Goal: Task Accomplishment & Management: Complete application form

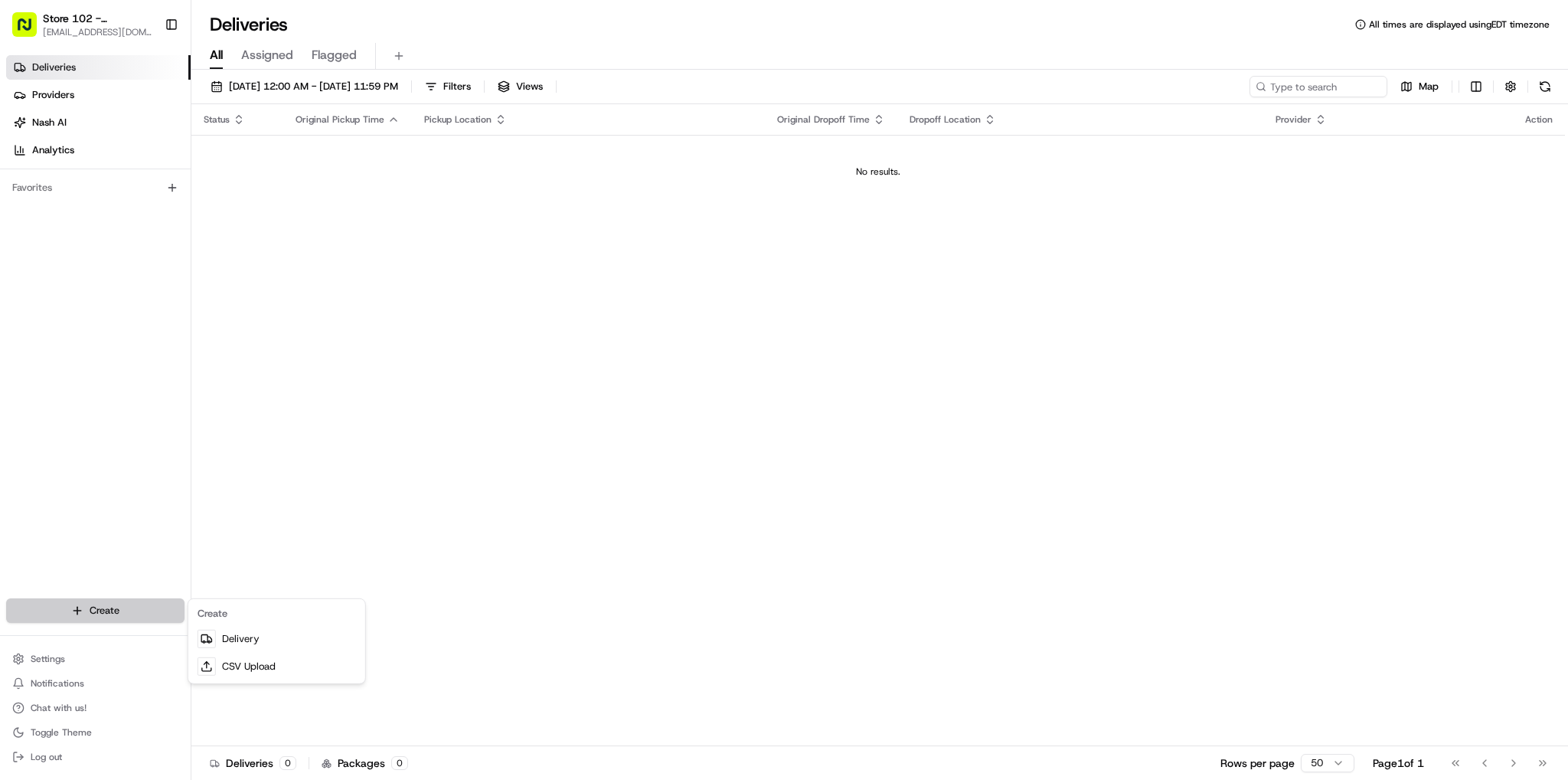
click at [101, 616] on html "Store 102 - [GEOGRAPHIC_DATA] (Just Salad) [EMAIL_ADDRESS][DOMAIN_NAME] Toggle …" at bounding box center [784, 390] width 1568 height 780
click at [259, 641] on link "Delivery" at bounding box center [276, 639] width 171 height 28
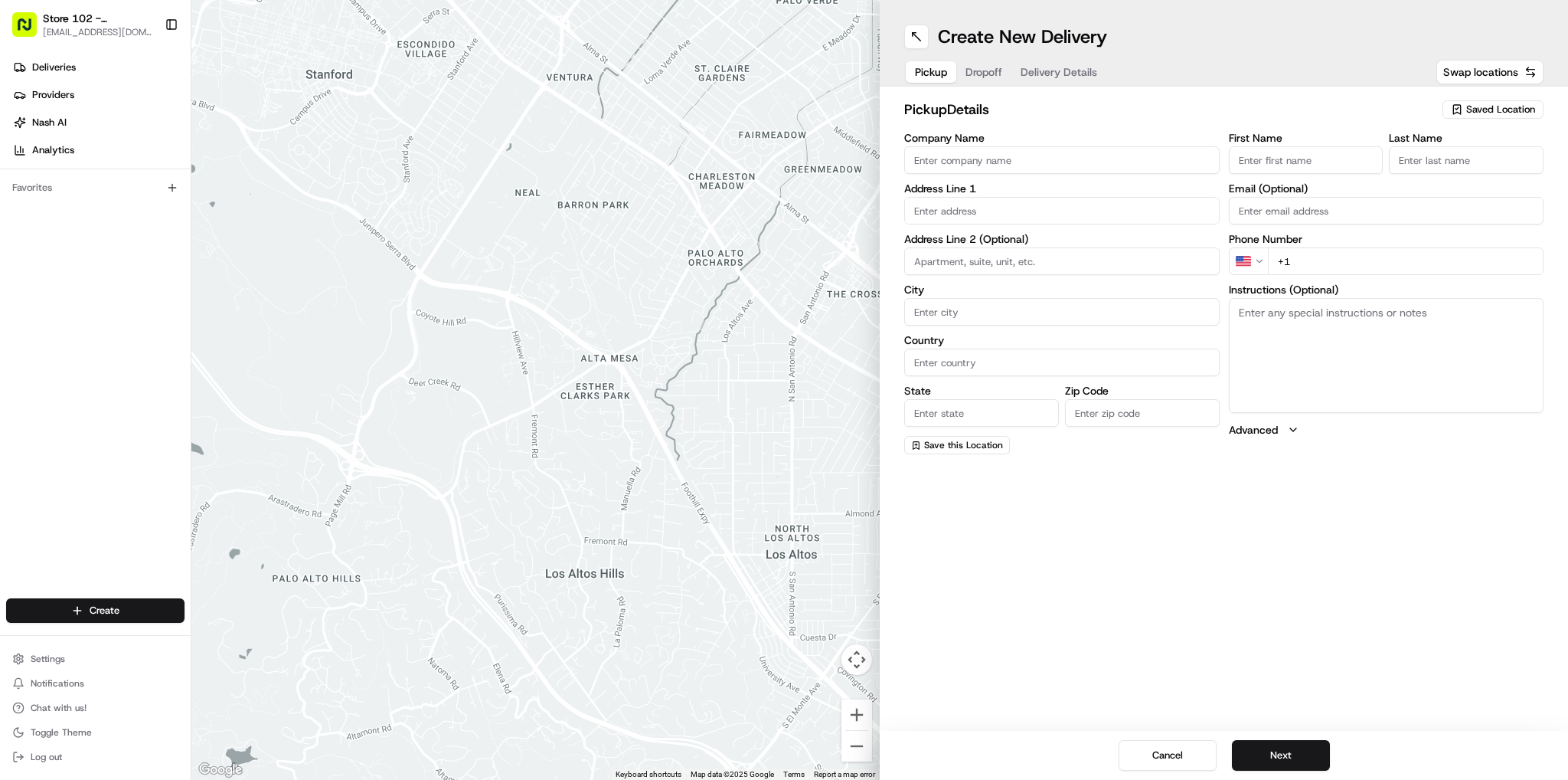
click at [923, 162] on input "Company Name" at bounding box center [1062, 160] width 316 height 28
type input "Just Salad"
type input "[STREET_ADDRESS]"
type input "[GEOGRAPHIC_DATA]"
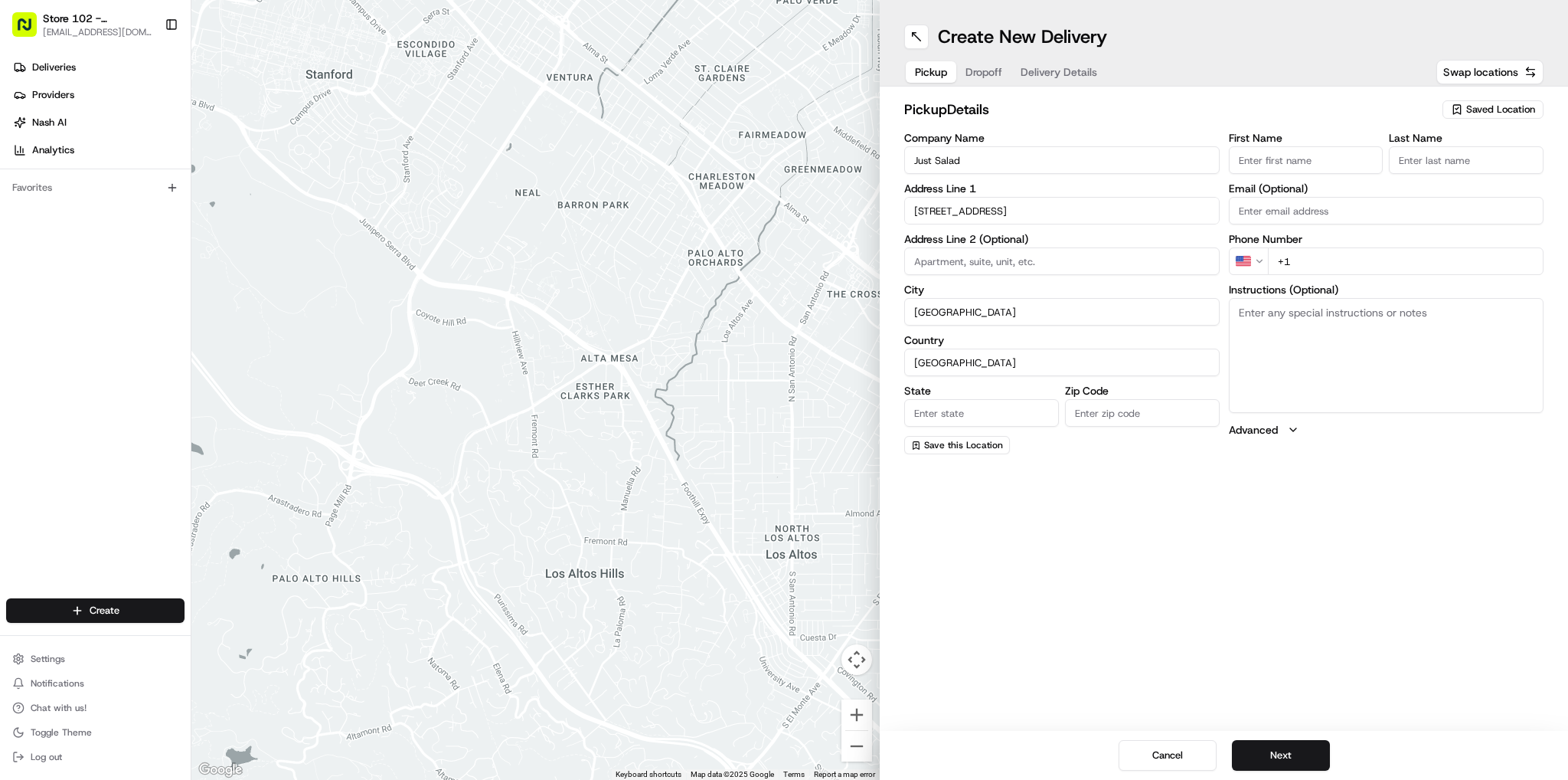
type input "MA"
type input "02110"
type input "abby"
type input "b"
click at [1045, 310] on div "[STREET_ADDRESS]" at bounding box center [1062, 312] width 308 height 23
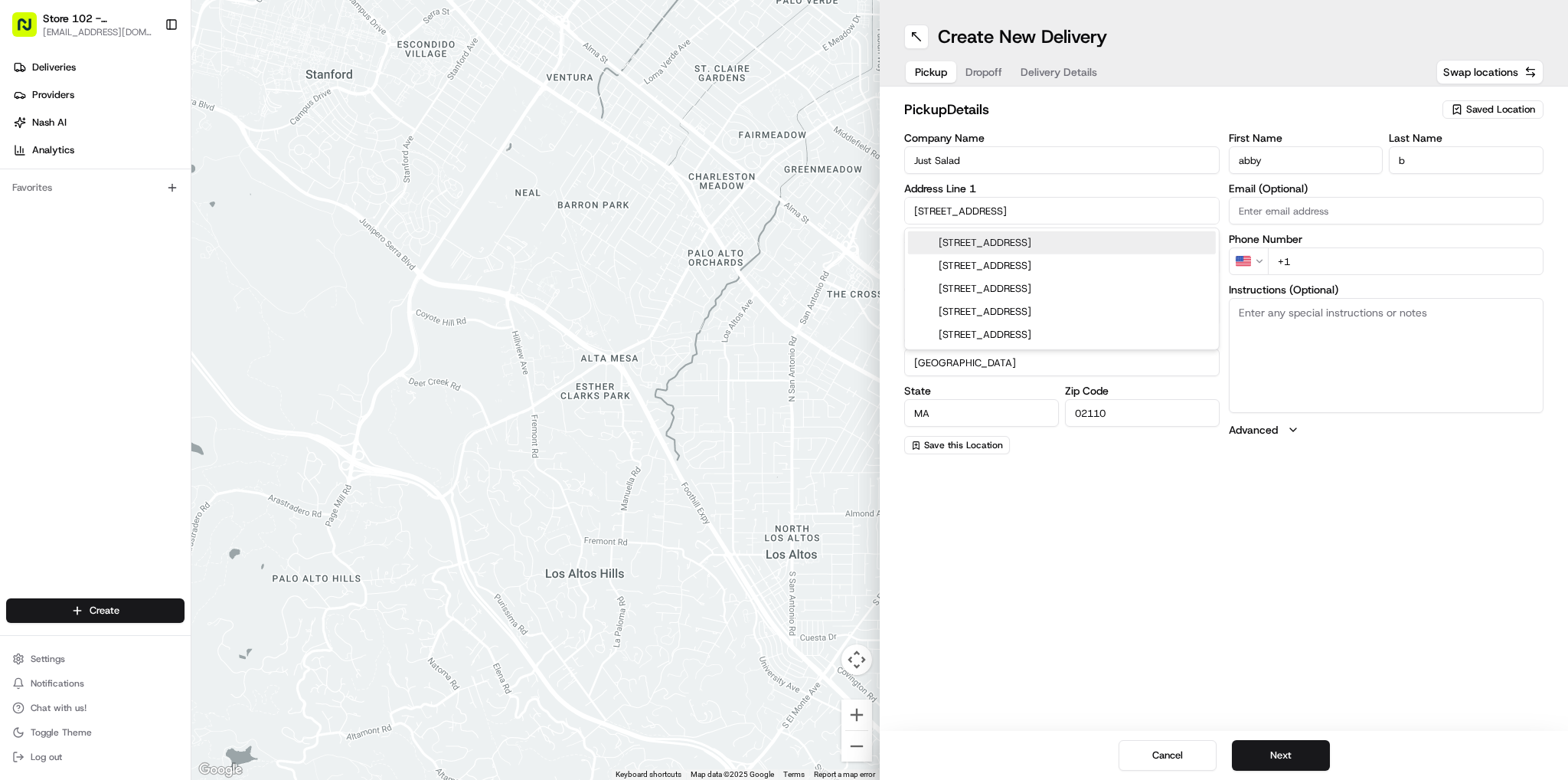
type input "[STREET_ADDRESS]"
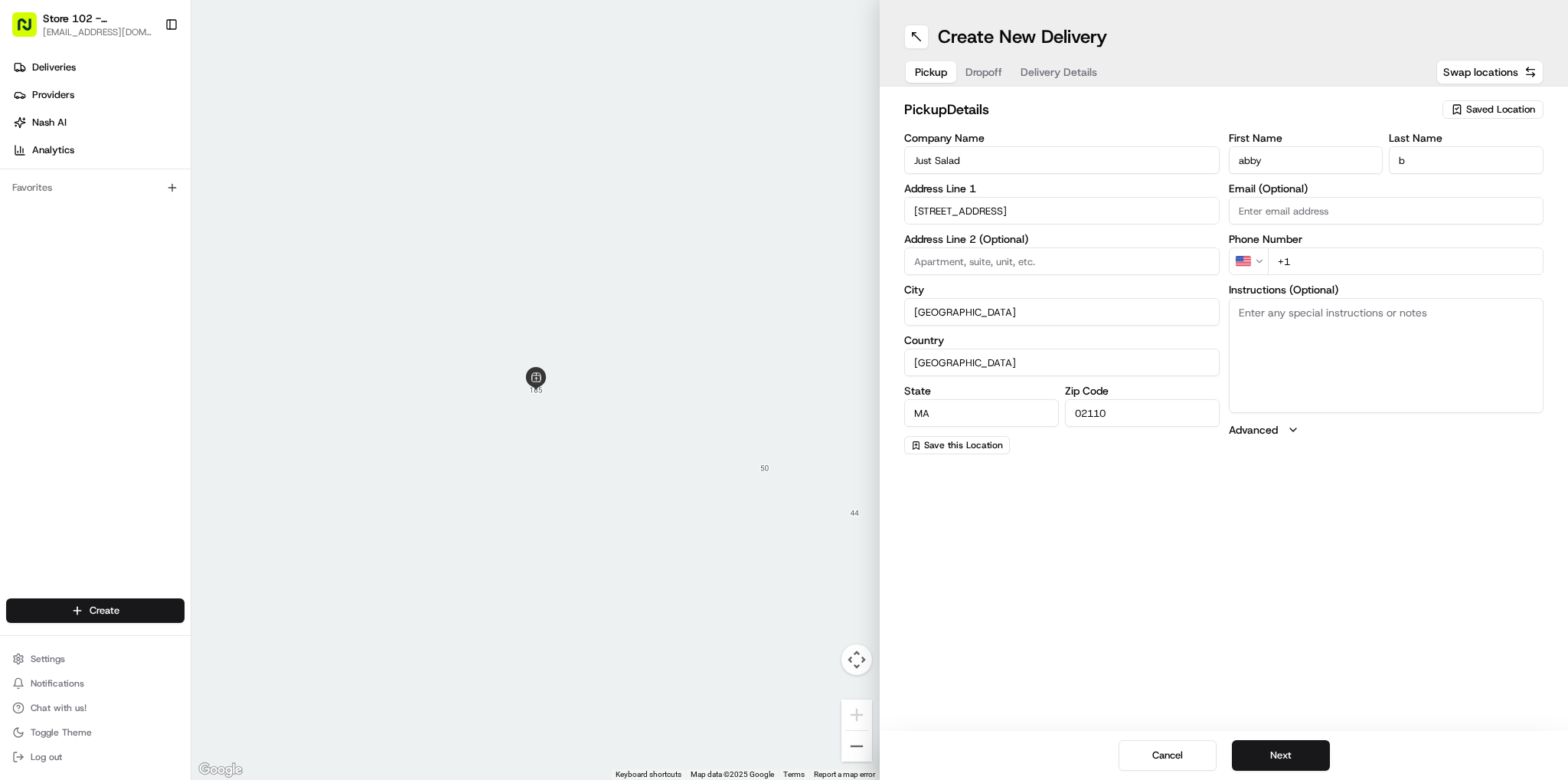
click at [1231, 660] on div "Create New Delivery Pickup Dropoff Delivery Details Swap locations pickup Detai…" at bounding box center [1224, 390] width 689 height 780
click at [1360, 249] on input "+1" at bounding box center [1406, 261] width 276 height 28
type input "[PHONE_NUMBER]"
click at [1302, 553] on div "Create New Delivery Pickup Dropoff Delivery Details Swap locations pickup Detai…" at bounding box center [1224, 390] width 689 height 780
click at [1289, 757] on button "Next" at bounding box center [1281, 755] width 98 height 31
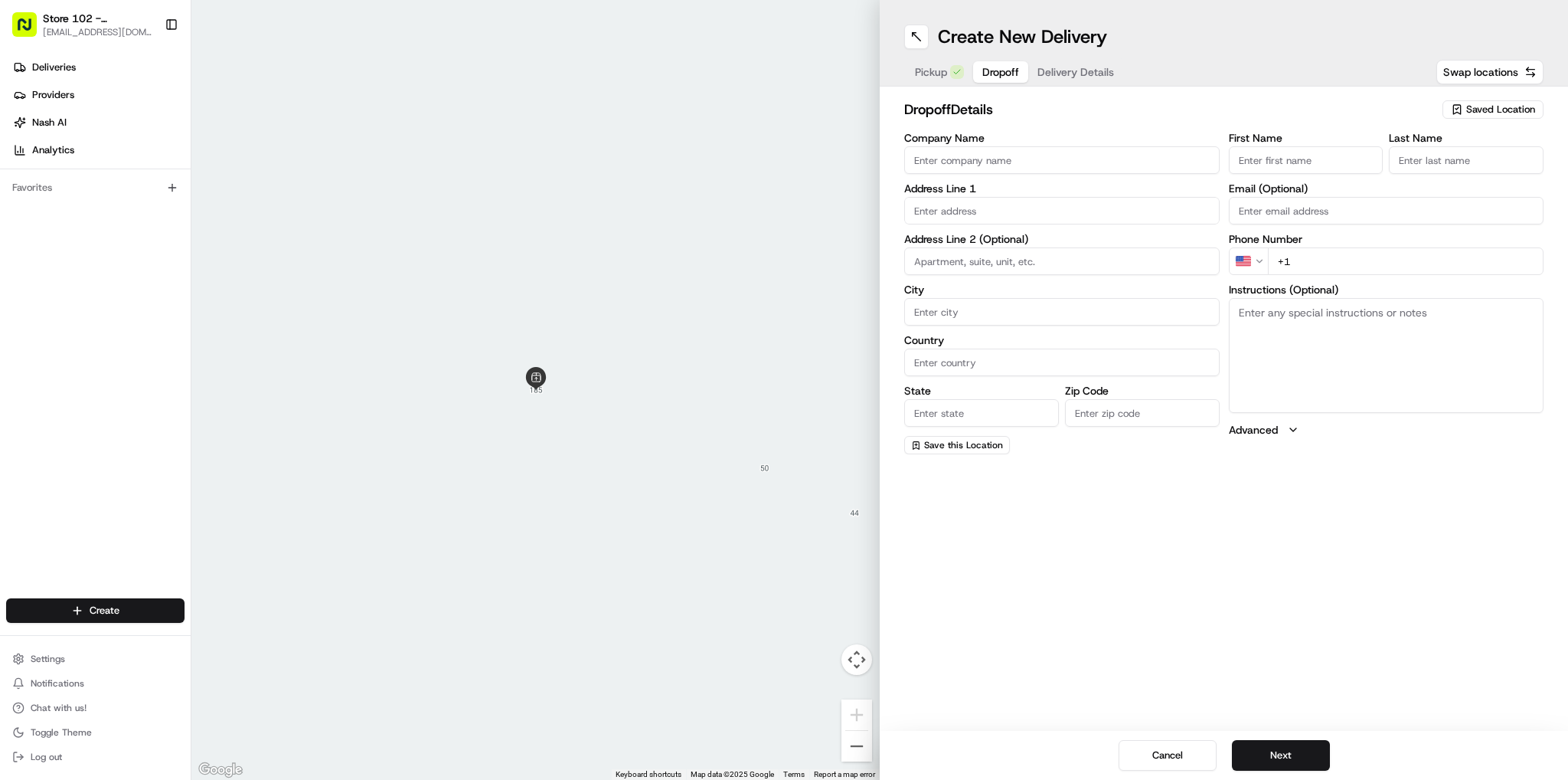
click at [1068, 156] on input "Company Name" at bounding box center [1062, 160] width 316 height 28
type input "Just Salad - [GEOGRAPHIC_DATA]"
type input "[STREET_ADDRESS][PERSON_NAME]"
type input "[GEOGRAPHIC_DATA]"
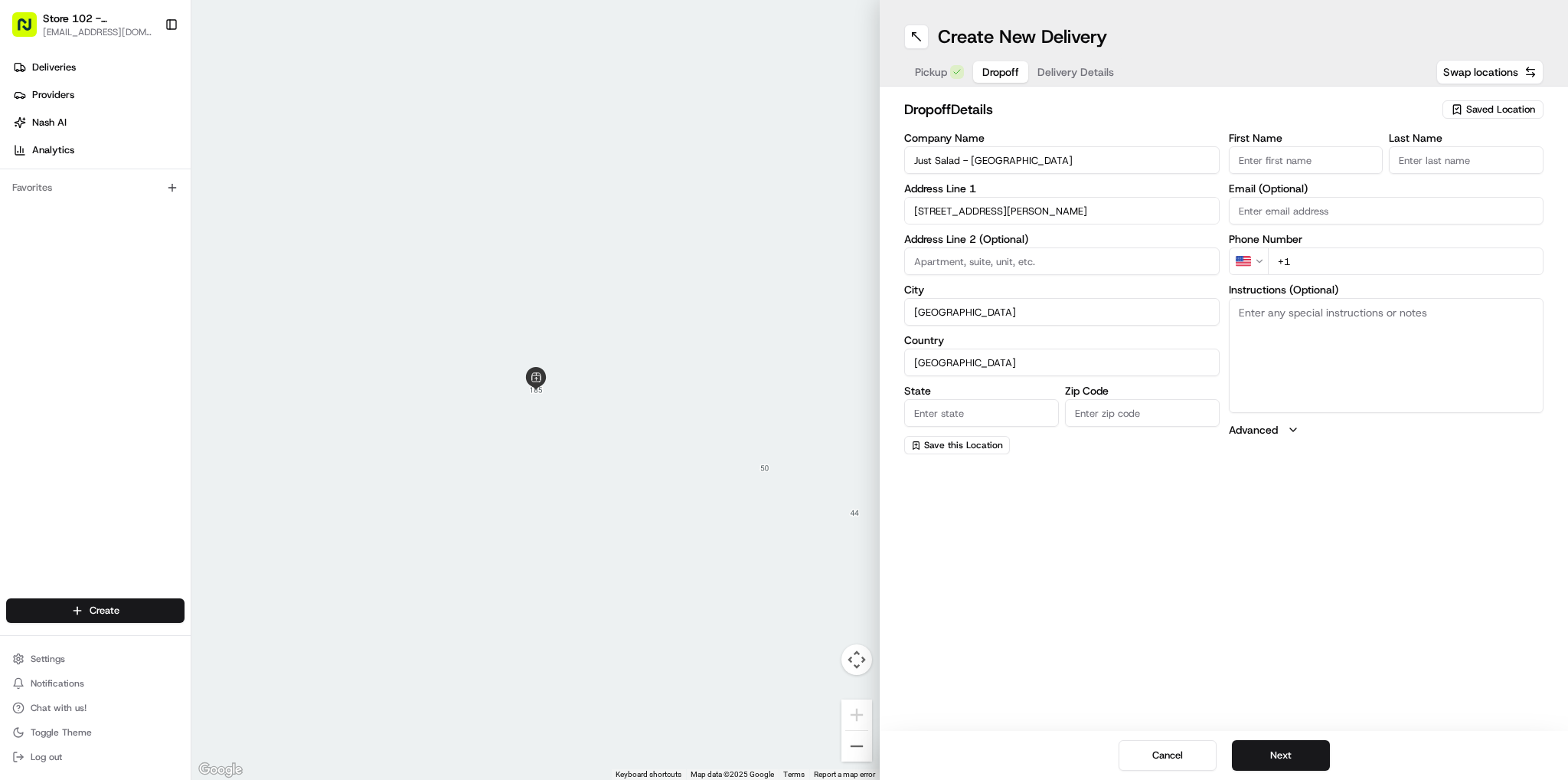
type input "MA"
type input "02141"
type input "Sneha"
type input "B"
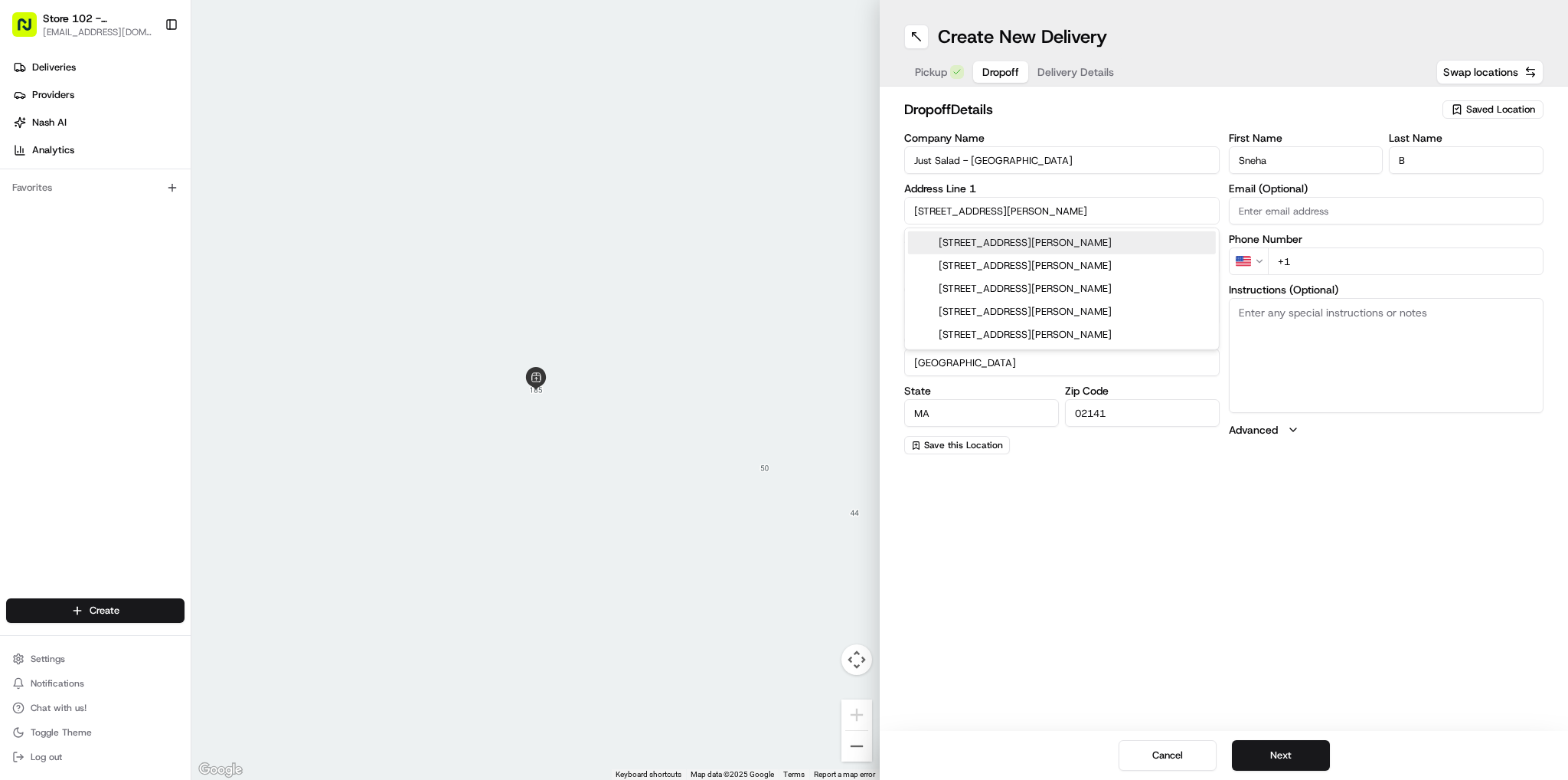
drag, startPoint x: 1061, startPoint y: 169, endPoint x: 1027, endPoint y: 248, distance: 86.0
click at [1027, 248] on div "[STREET_ADDRESS][PERSON_NAME]" at bounding box center [1062, 242] width 308 height 23
type input "[STREET_ADDRESS][PERSON_NAME]"
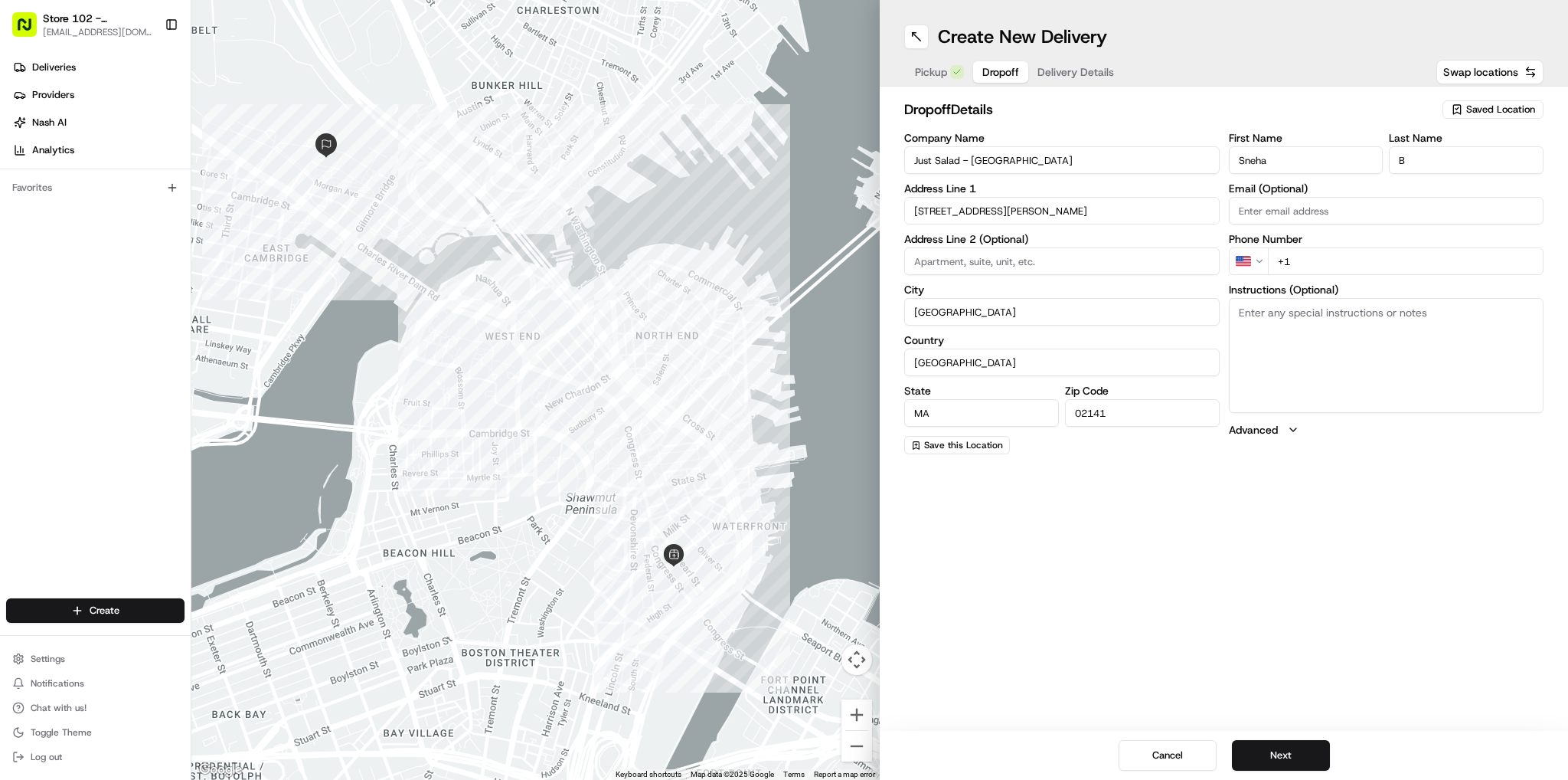
click at [1307, 257] on input "+1" at bounding box center [1406, 261] width 276 height 28
type input "[PHONE_NUMBER]"
click at [1229, 612] on div "Create New Delivery Pickup Dropoff Delivery Details Swap locations dropoff Deta…" at bounding box center [1224, 390] width 689 height 780
click at [1255, 755] on button "Next" at bounding box center [1281, 755] width 98 height 31
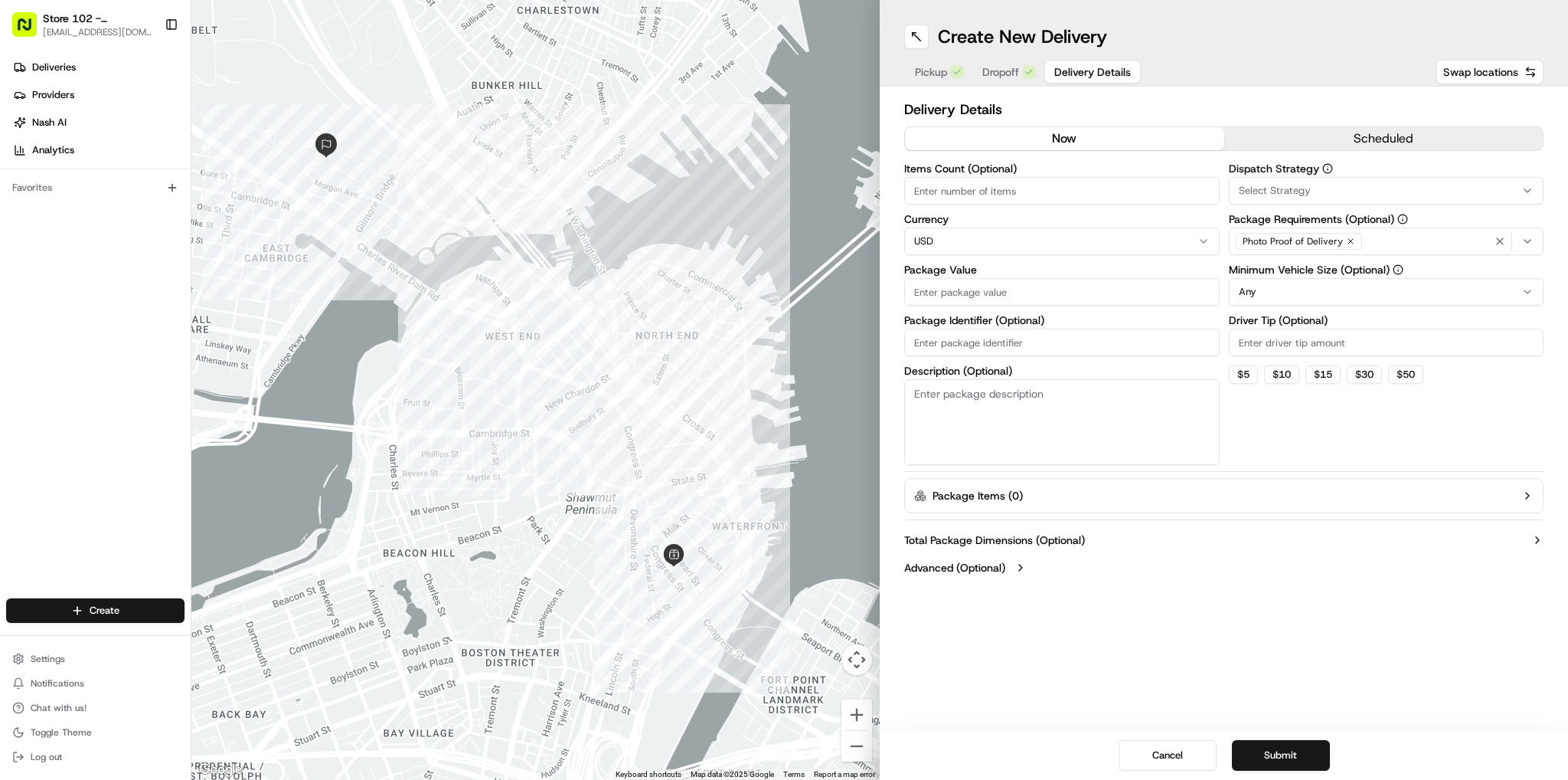
click at [967, 198] on input "Items Count (Optional)" at bounding box center [1062, 191] width 316 height 28
type input "3"
click at [942, 288] on input "Package Value" at bounding box center [1062, 292] width 316 height 28
type input "50"
click at [1531, 242] on icon "button" at bounding box center [1527, 241] width 12 height 12
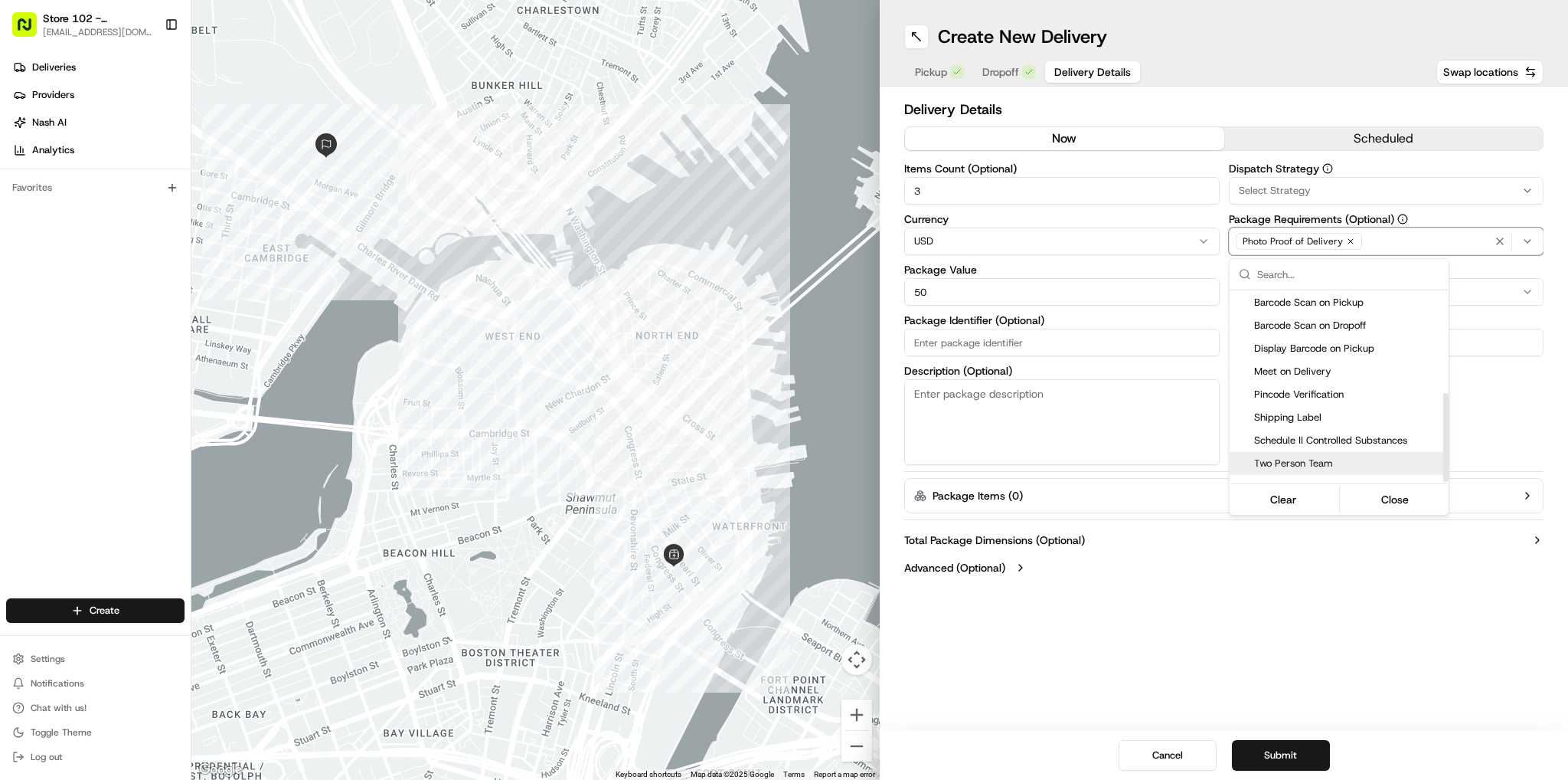
scroll to position [222, 0]
click at [1289, 373] on span "Pincode Verification" at bounding box center [1348, 379] width 188 height 14
click at [1228, 609] on html "Store 102 - [GEOGRAPHIC_DATA] (Just Salad) [EMAIL_ADDRESS][DOMAIN_NAME] Toggle …" at bounding box center [784, 390] width 1568 height 780
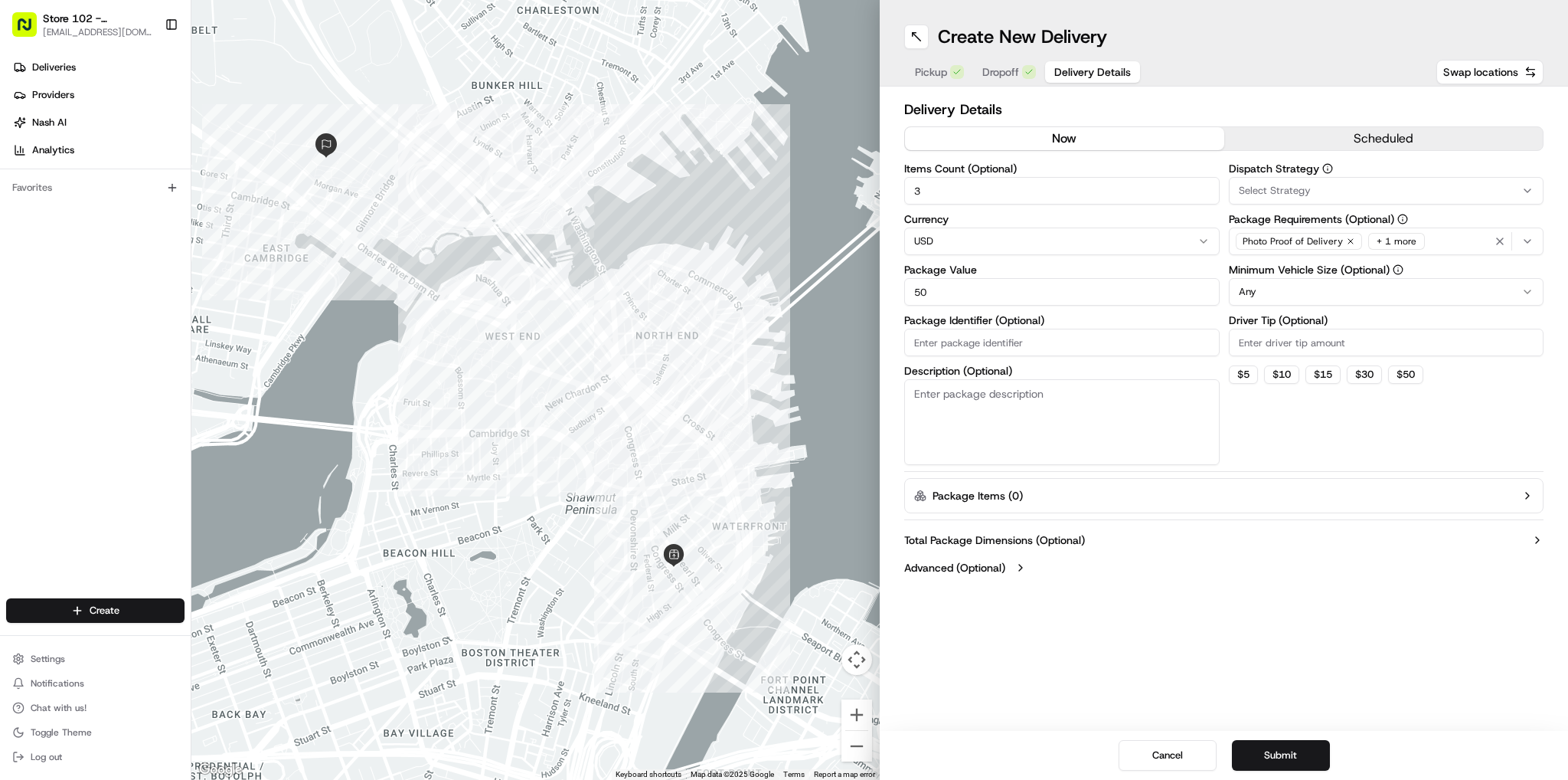
click at [1265, 755] on button "Submit" at bounding box center [1281, 755] width 98 height 31
